Goal: Task Accomplishment & Management: Manage account settings

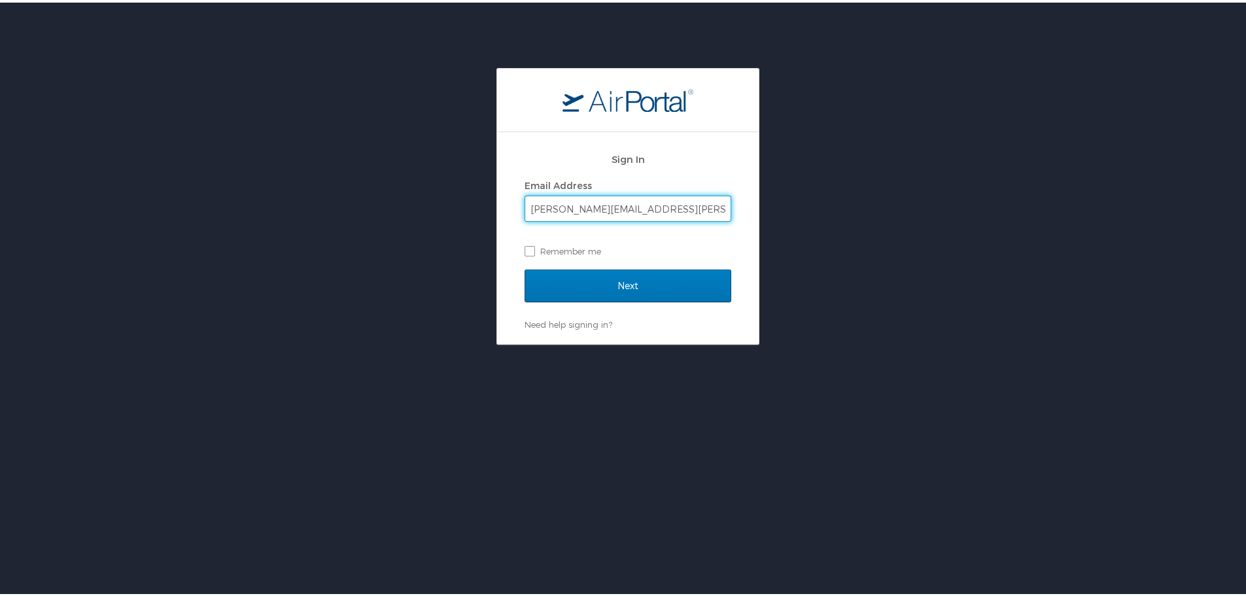
type input "megan.droubay@imail.org"
click at [524, 267] on input "Next" at bounding box center [627, 283] width 207 height 33
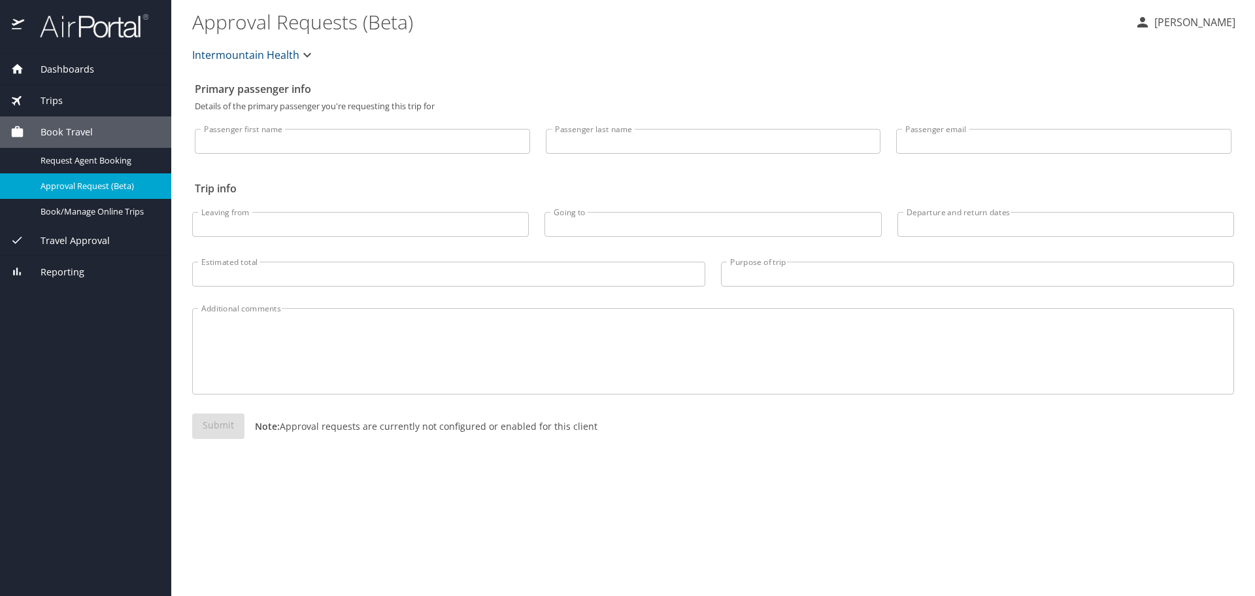
click at [1162, 20] on p "Megan Droubay" at bounding box center [1193, 22] width 85 height 16
click at [1146, 94] on li "View travel profile" at bounding box center [1180, 98] width 133 height 24
